Goal: Find specific page/section: Find specific page/section

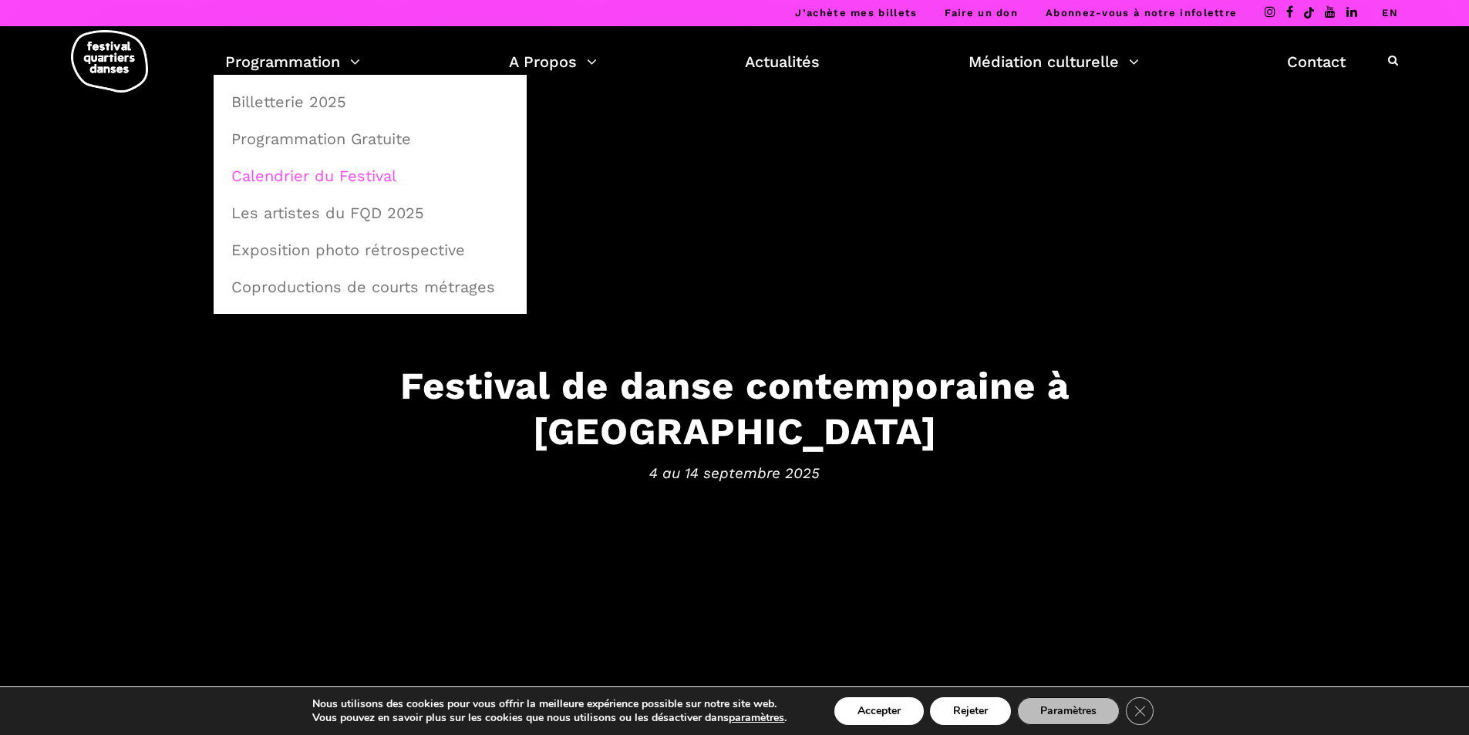
click at [317, 175] on link "Calendrier du Festival" at bounding box center [370, 175] width 296 height 35
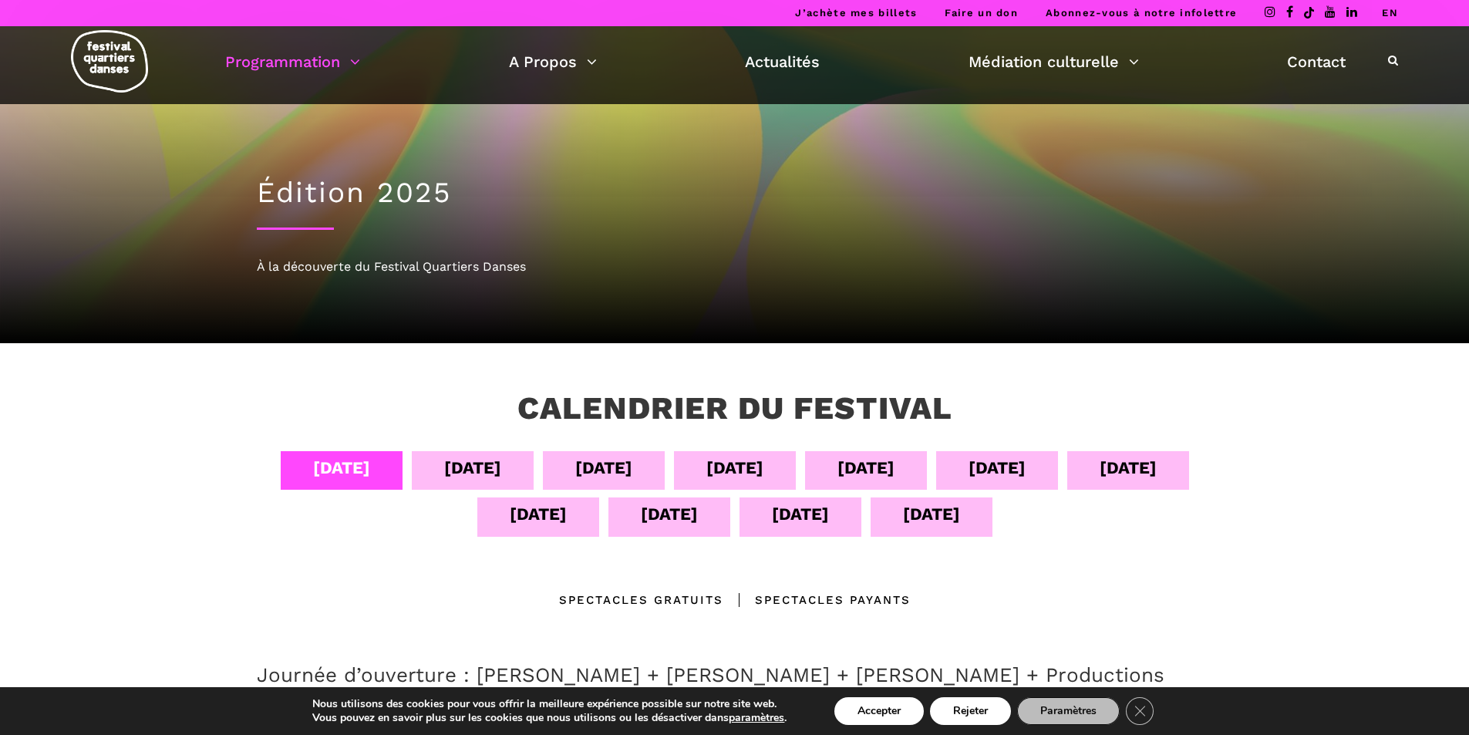
click at [520, 480] on div "[DATE]" at bounding box center [473, 470] width 122 height 39
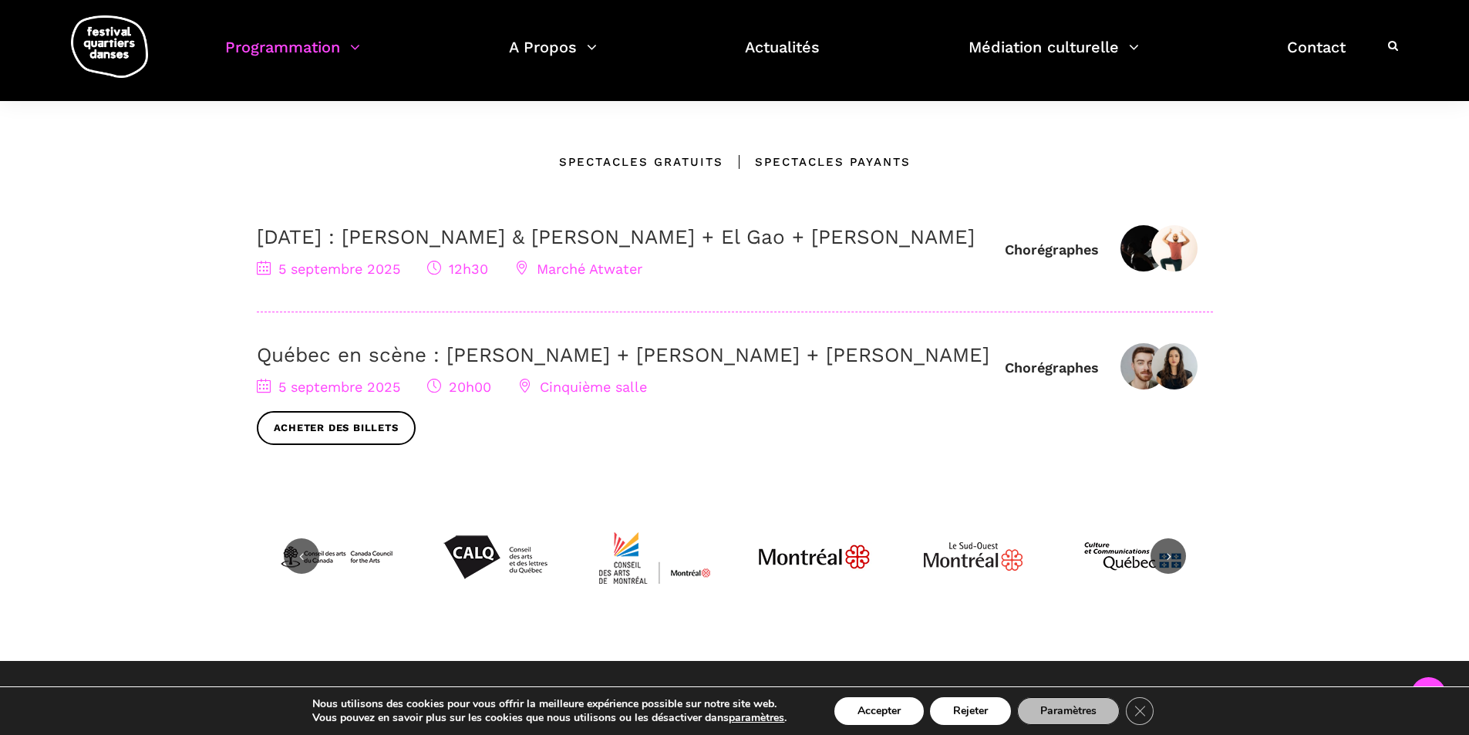
scroll to position [463, 0]
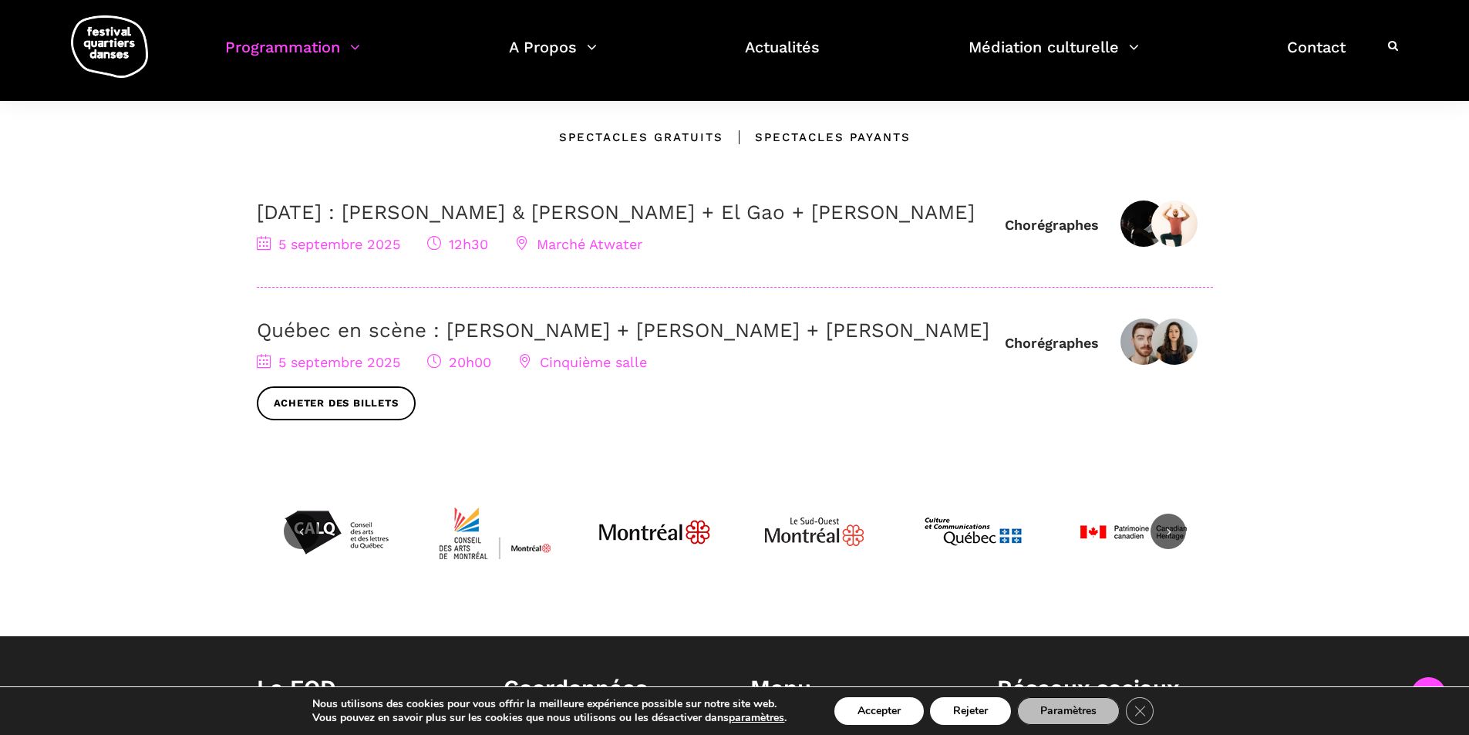
click at [834, 133] on div "Spectacles Payants" at bounding box center [816, 137] width 187 height 19
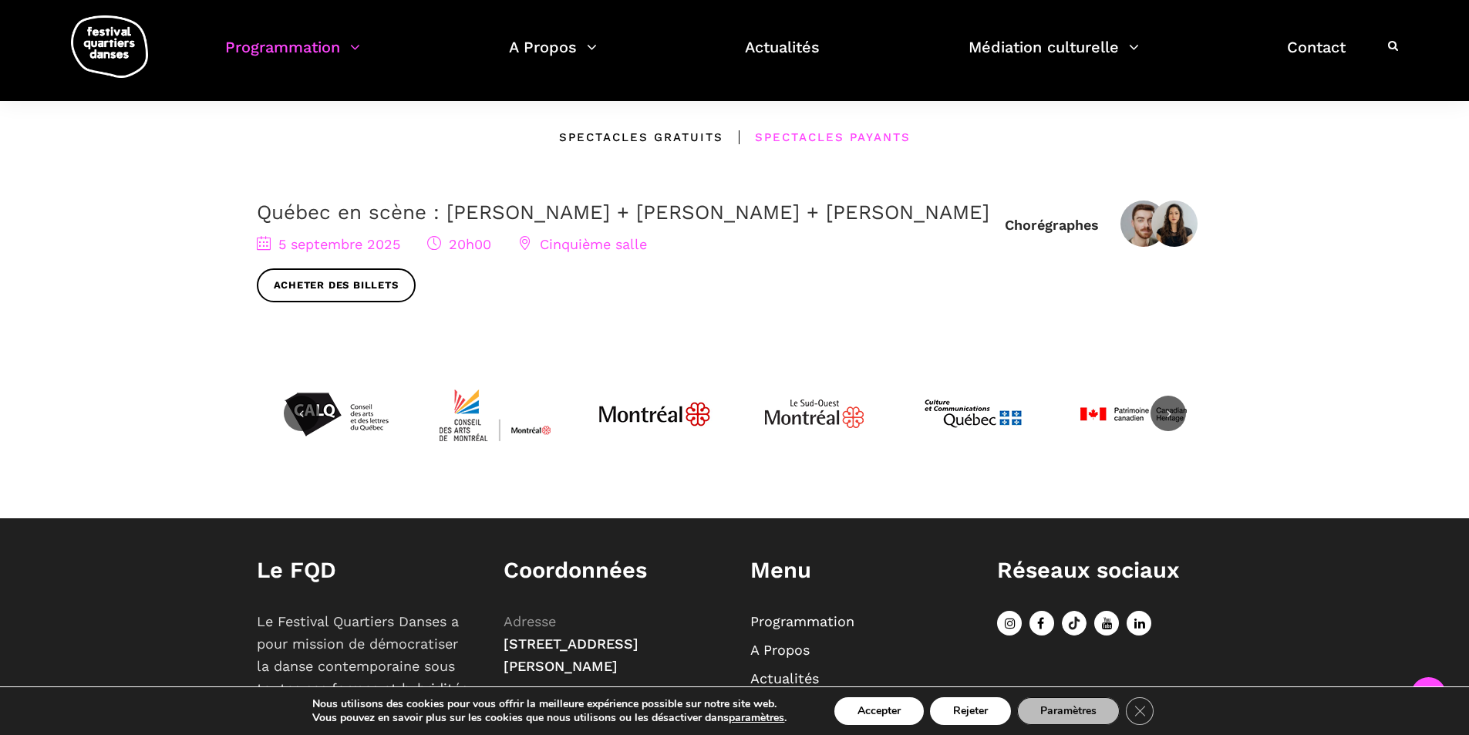
click at [633, 130] on div "Spectacles gratuits" at bounding box center [641, 137] width 164 height 19
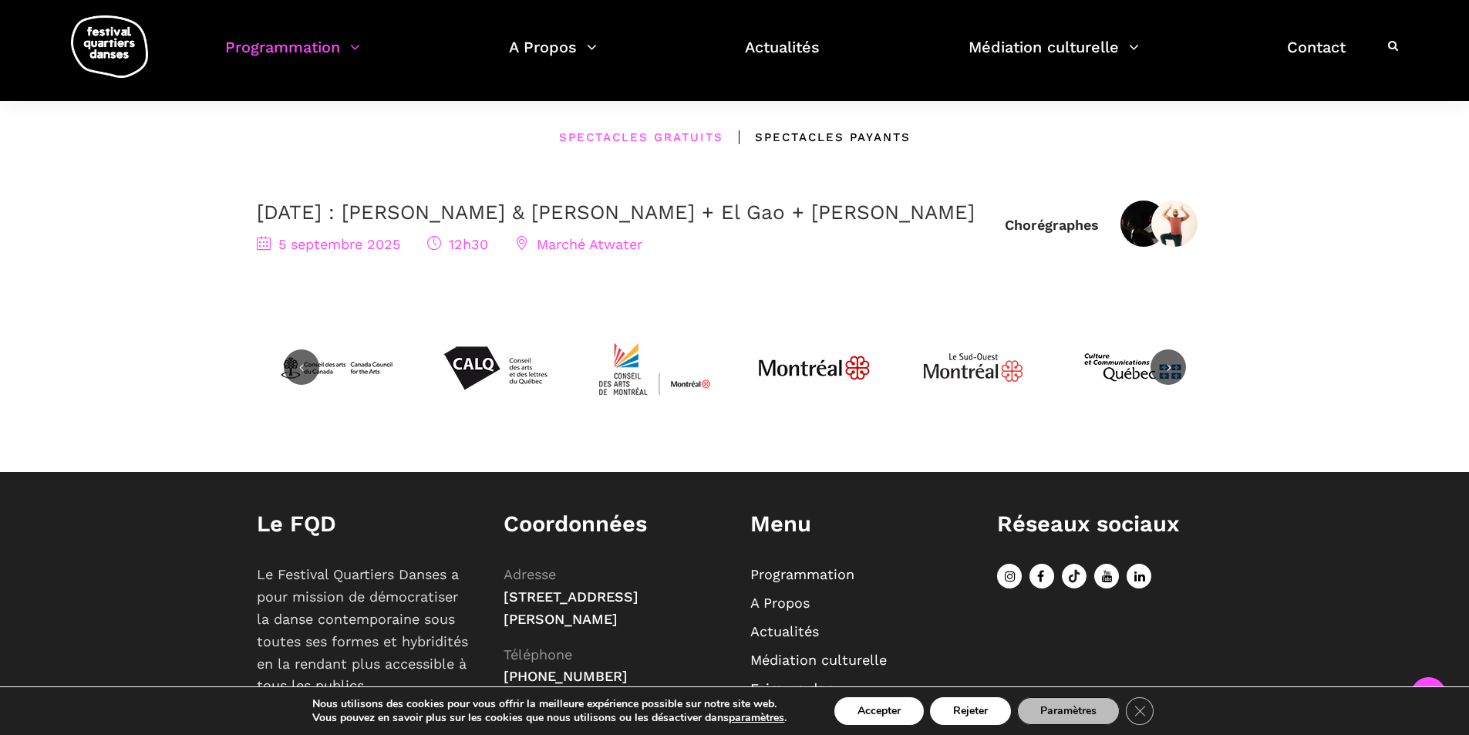
scroll to position [154, 0]
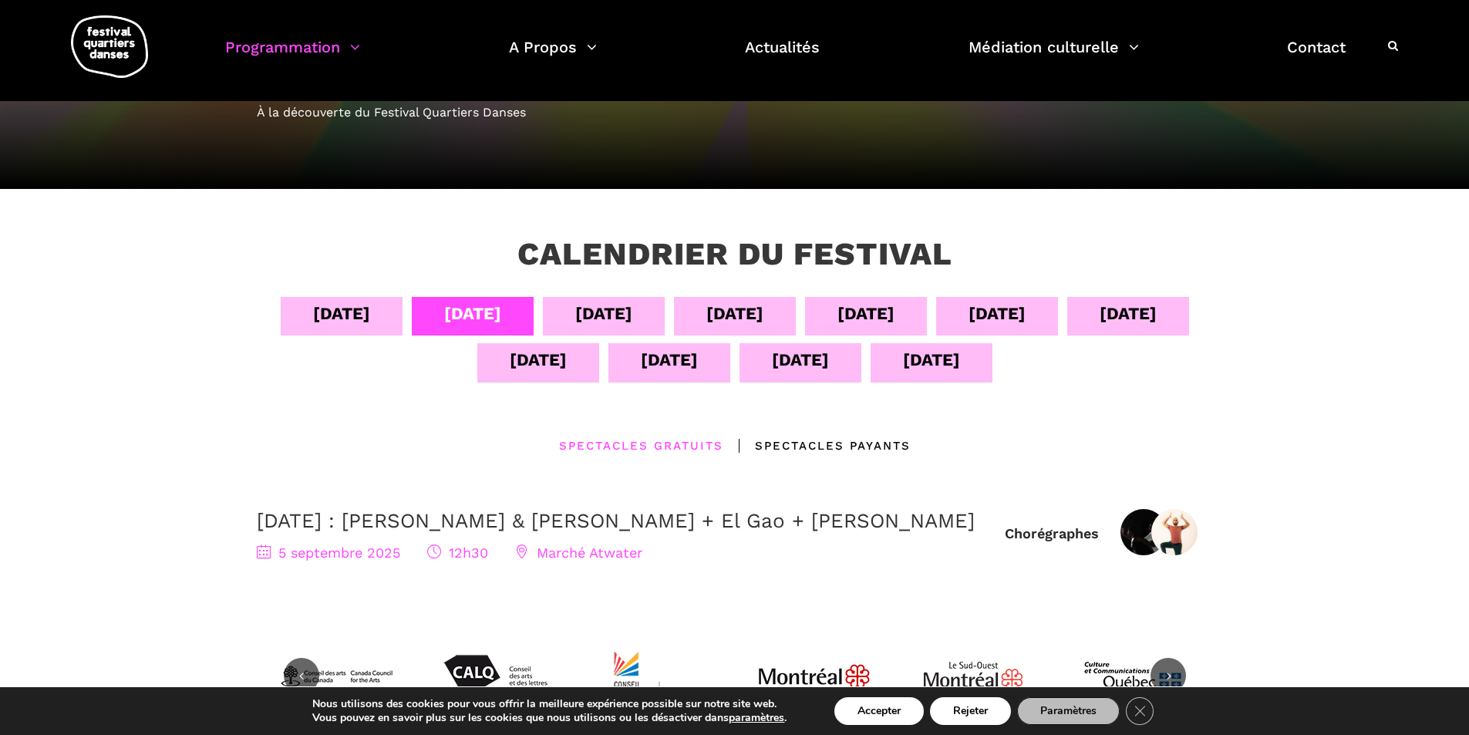
click at [588, 311] on div "[DATE]" at bounding box center [603, 313] width 57 height 27
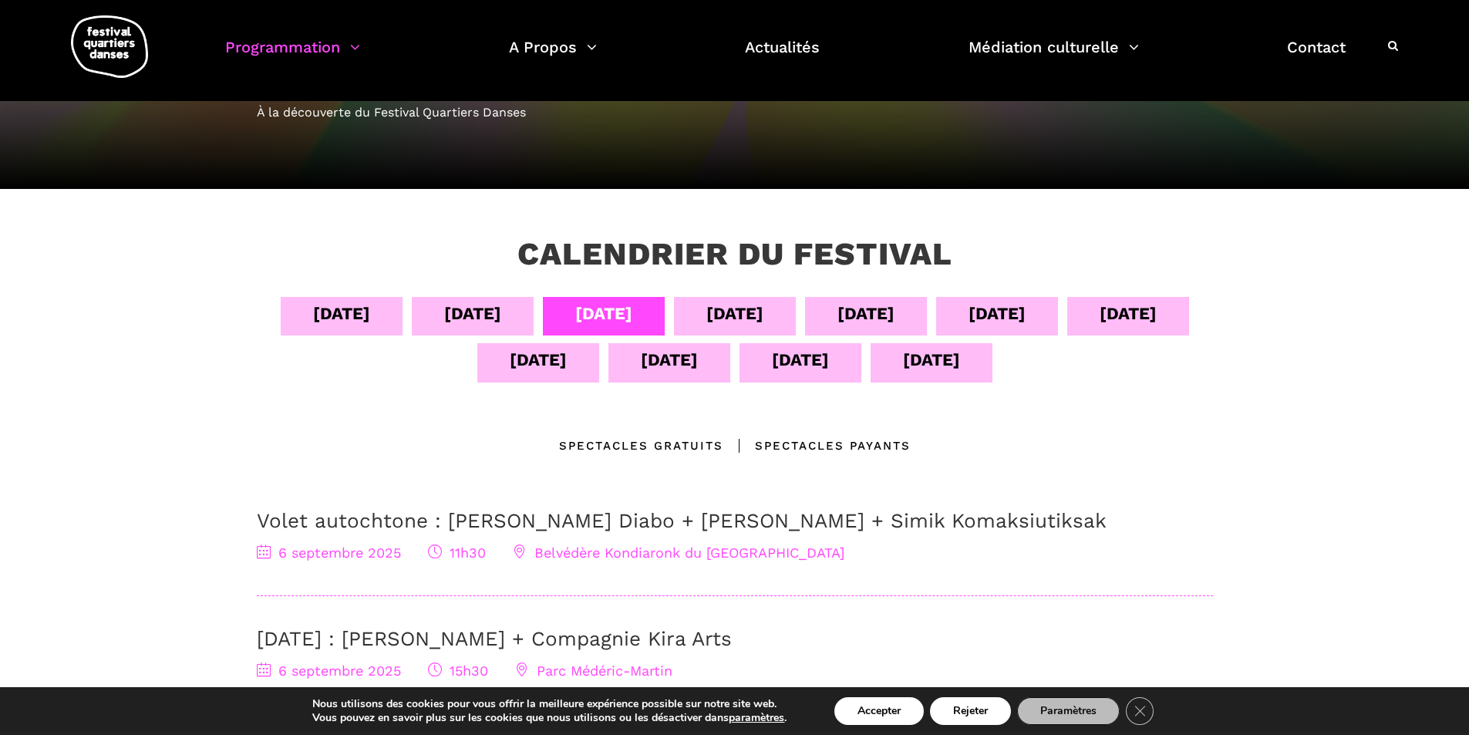
click at [347, 301] on div "[DATE]" at bounding box center [341, 313] width 57 height 27
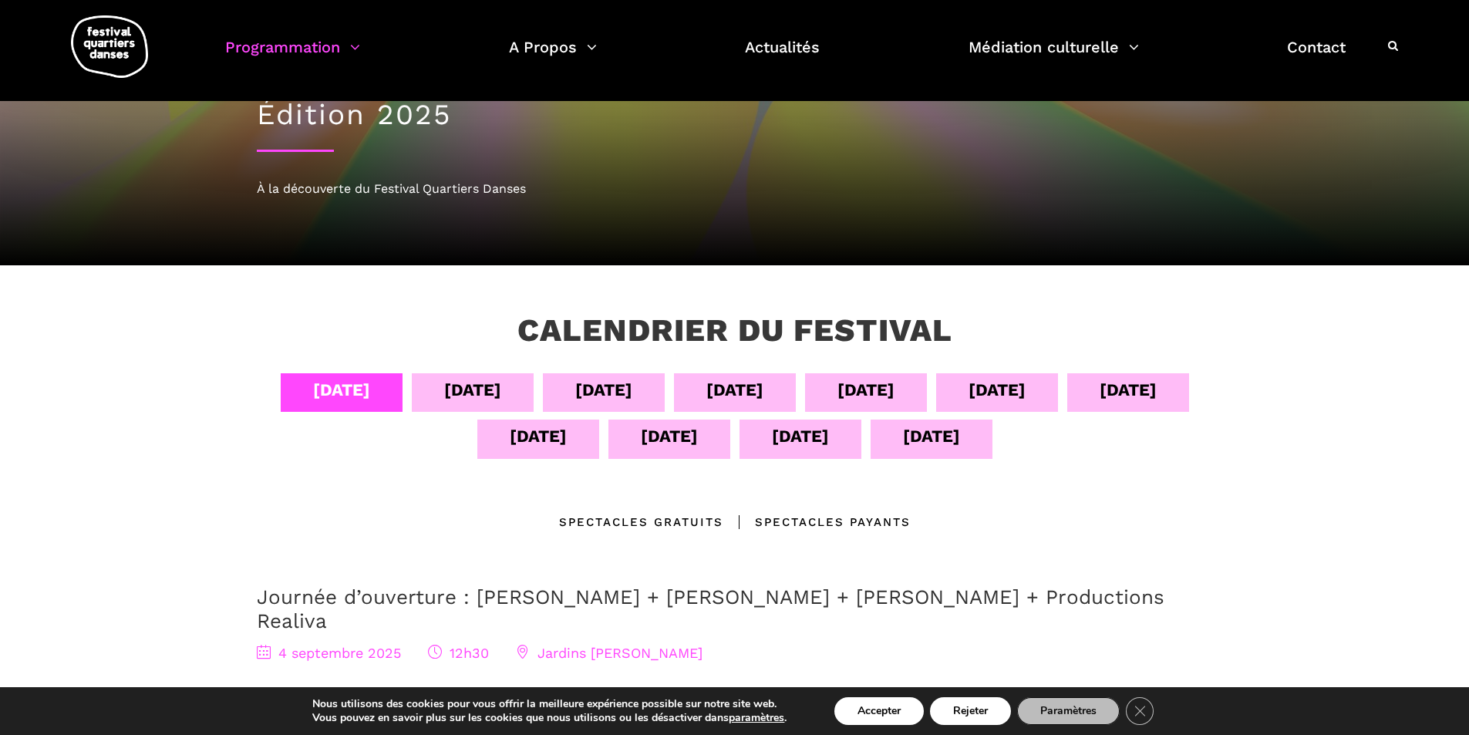
scroll to position [77, 0]
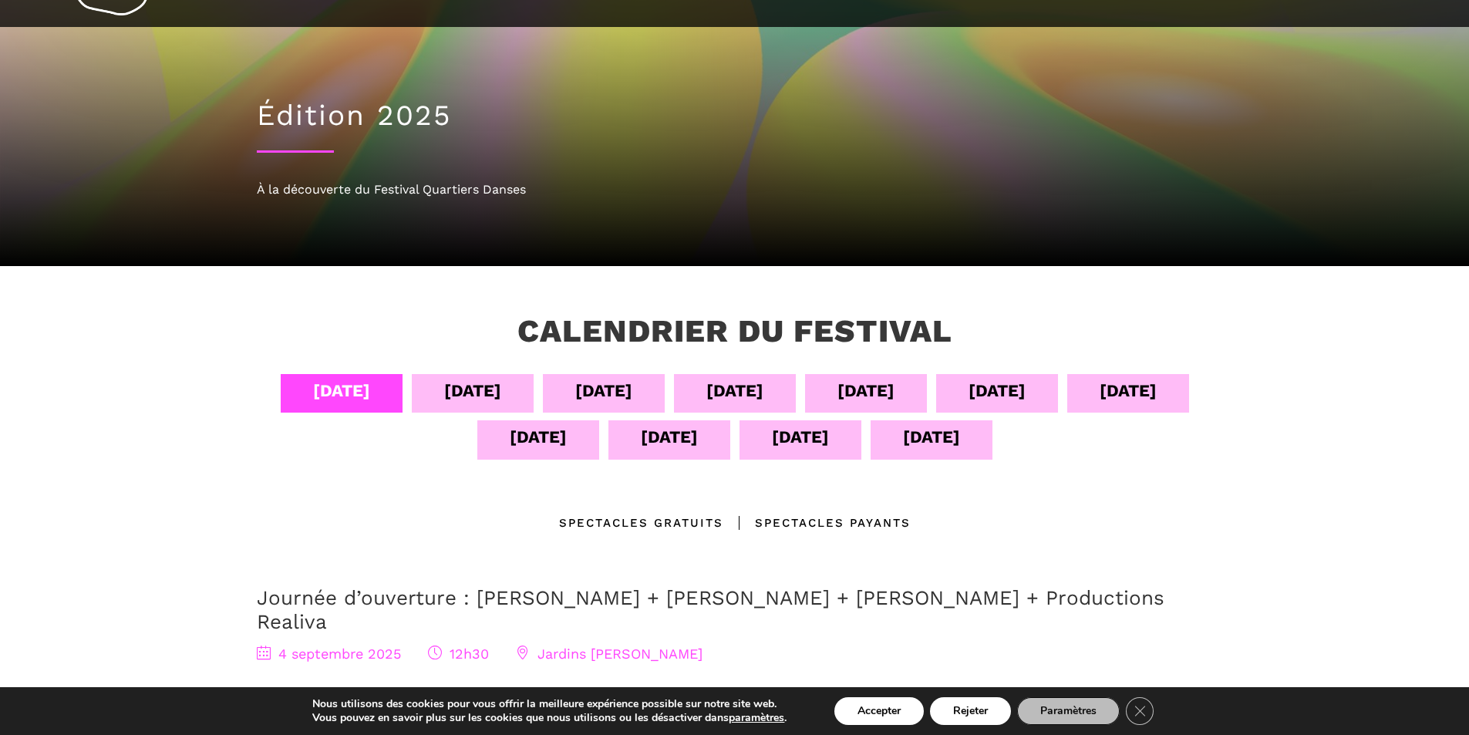
click at [763, 389] on div "[DATE]" at bounding box center [734, 390] width 57 height 27
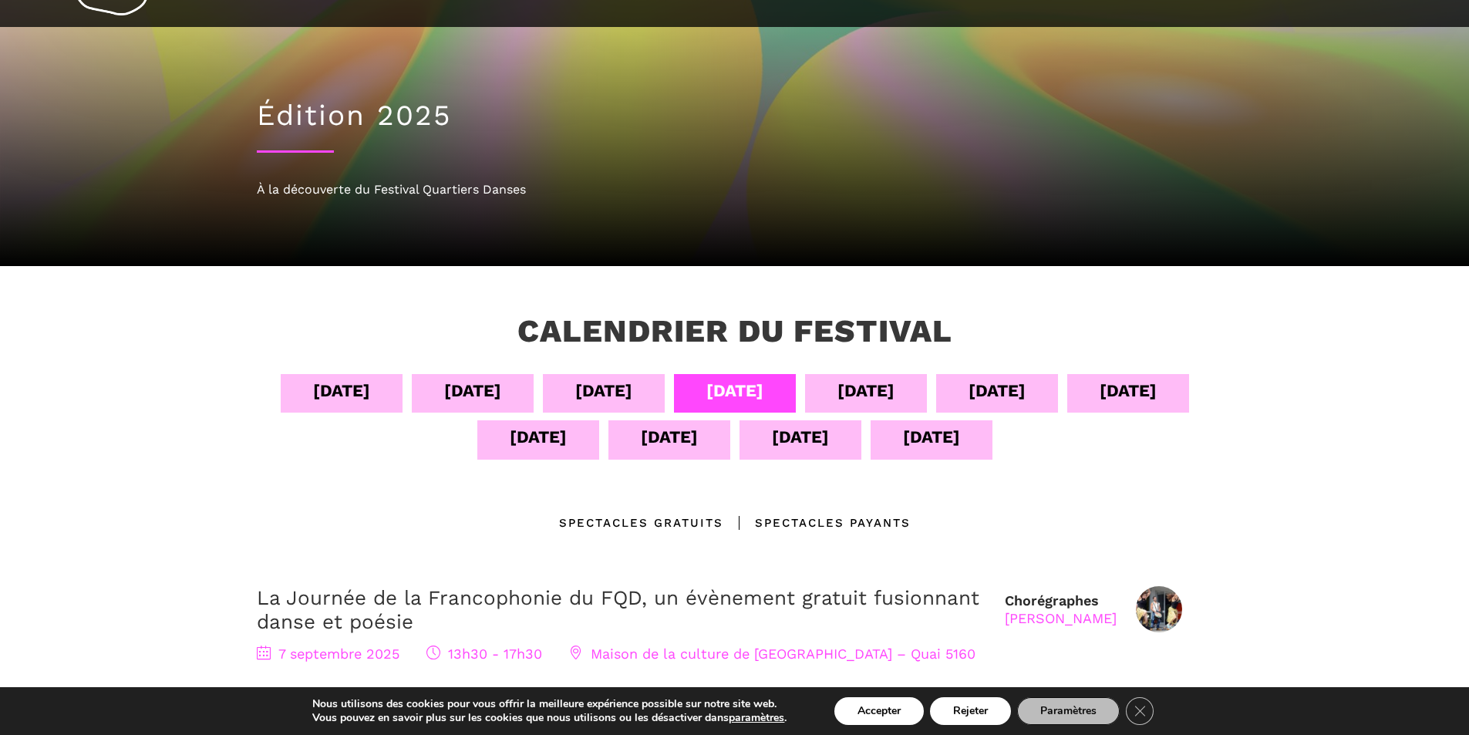
scroll to position [154, 0]
